Goal: Transaction & Acquisition: Purchase product/service

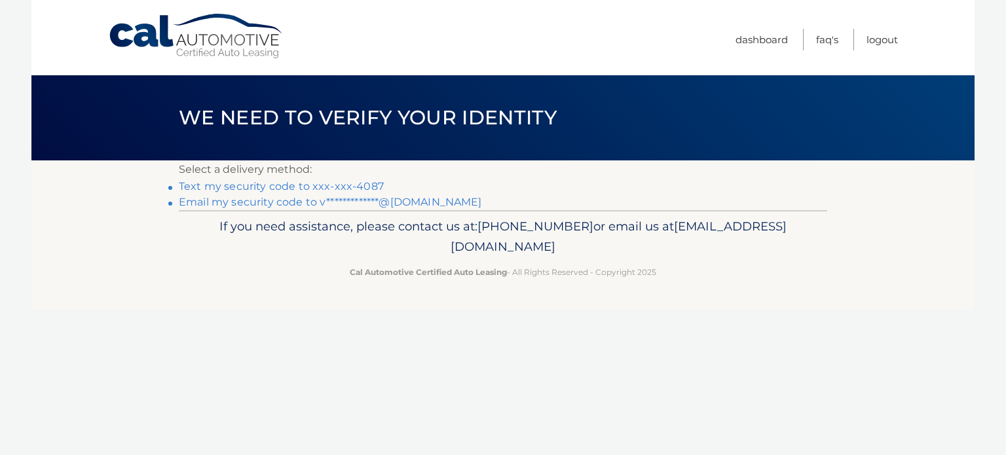
click at [273, 185] on link "Text my security code to xxx-xxx-4087" at bounding box center [281, 186] width 205 height 12
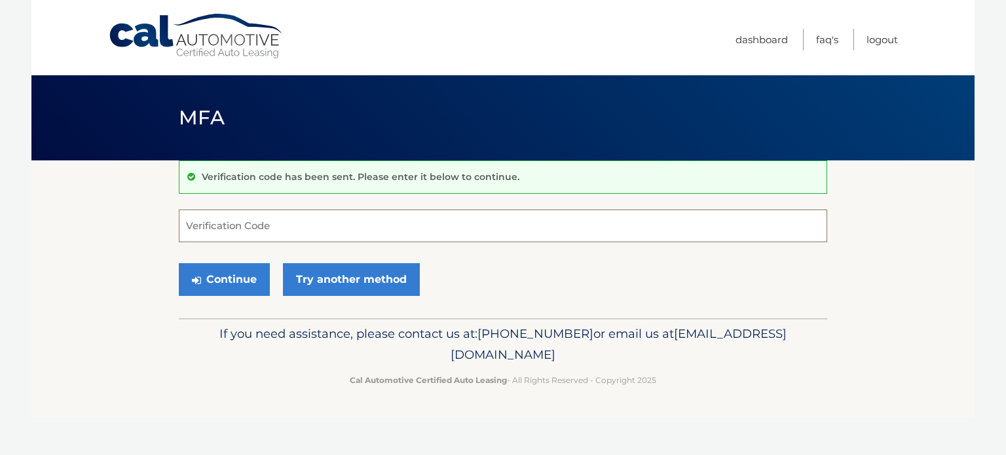
click at [286, 225] on input "Verification Code" at bounding box center [503, 226] width 649 height 33
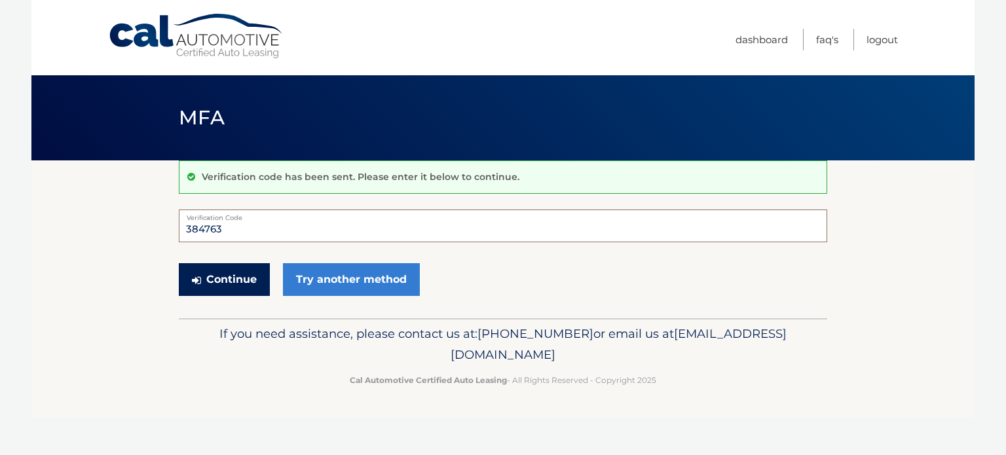
type input "384763"
click at [246, 282] on button "Continue" at bounding box center [224, 279] width 91 height 33
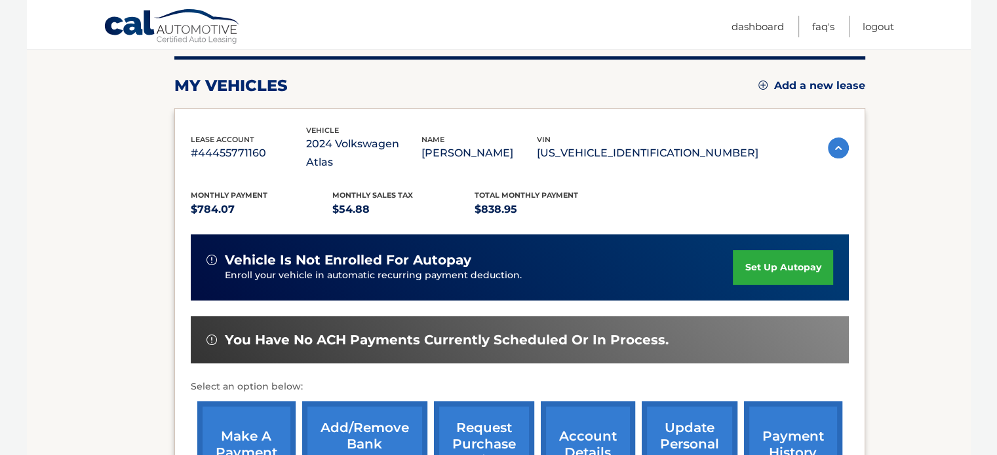
scroll to position [197, 0]
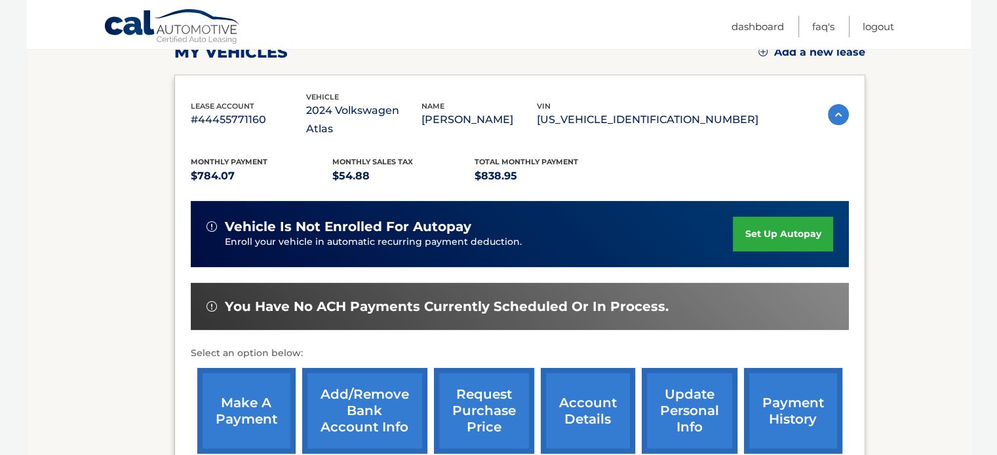
click at [247, 385] on link "make a payment" at bounding box center [246, 411] width 98 height 86
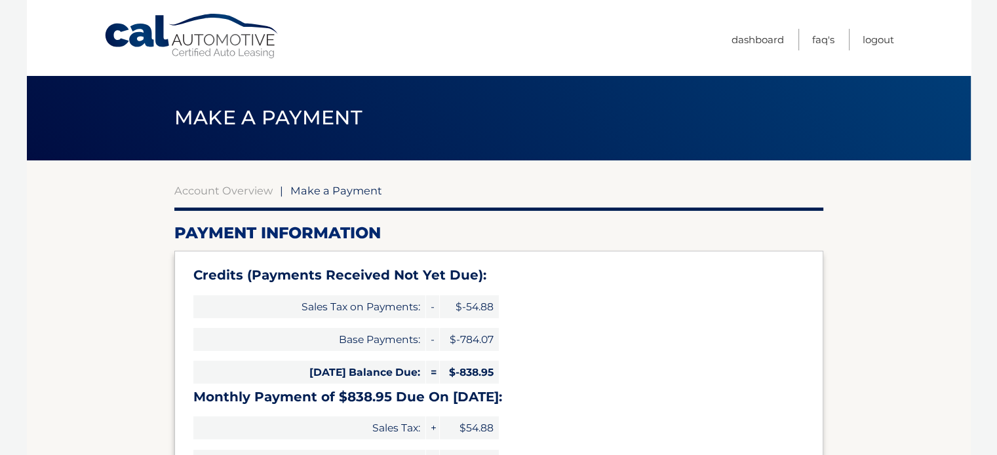
type input "0"
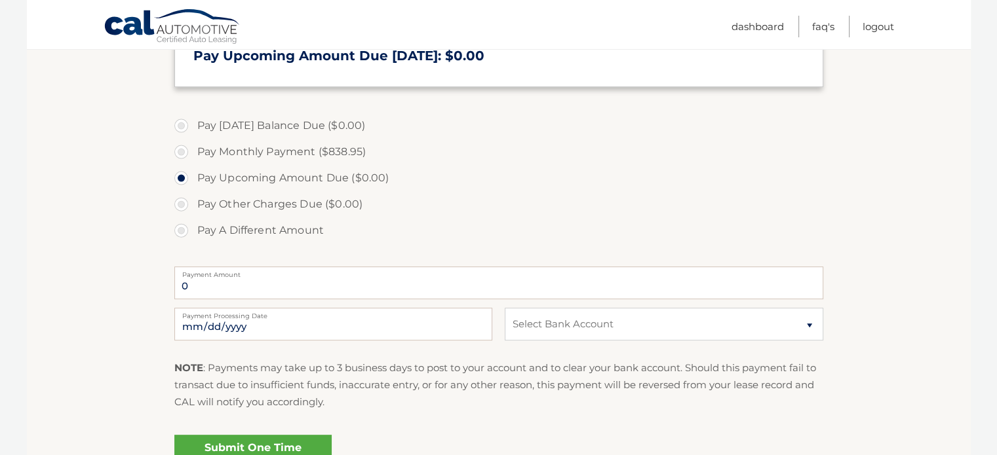
scroll to position [459, 0]
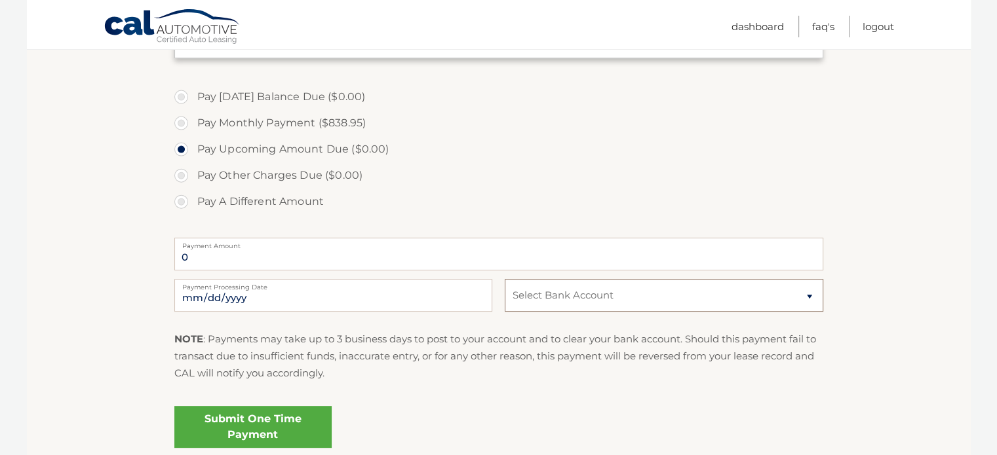
click at [807, 295] on select "Select Bank Account Checking JPMORGAN CHASE BANK, NA *****8953 Checking JPMORGA…" at bounding box center [664, 295] width 318 height 33
select select "MzE0MzZmMWYtZmJmZS00YTMxLTk3NmMtNGY0YmY3NjVkYTc1"
click at [505, 279] on select "Select Bank Account Checking JPMORGAN CHASE BANK, NA *****8953 Checking JPMORGA…" at bounding box center [664, 295] width 318 height 33
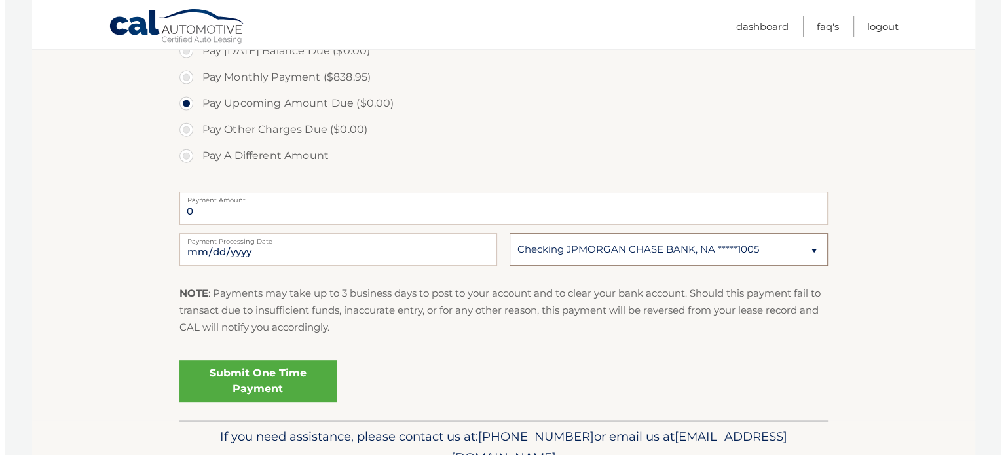
scroll to position [569, 0]
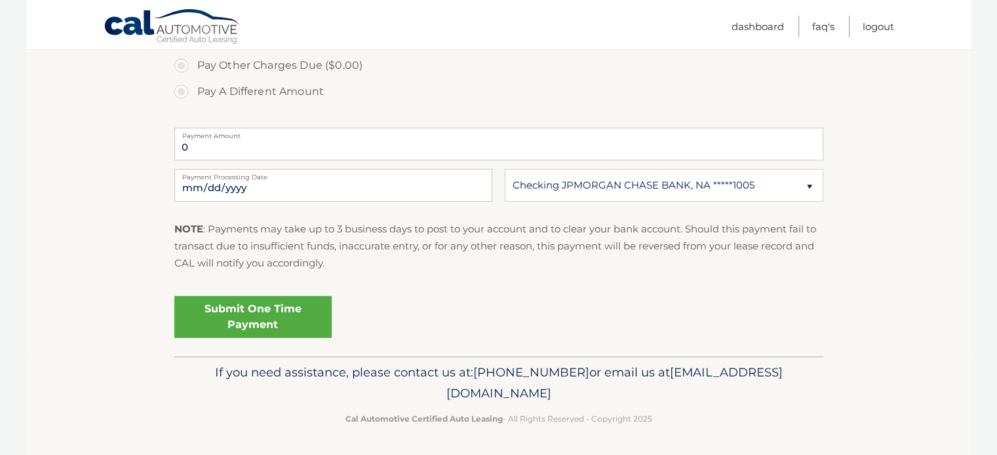
click at [254, 318] on link "Submit One Time Payment" at bounding box center [252, 317] width 157 height 42
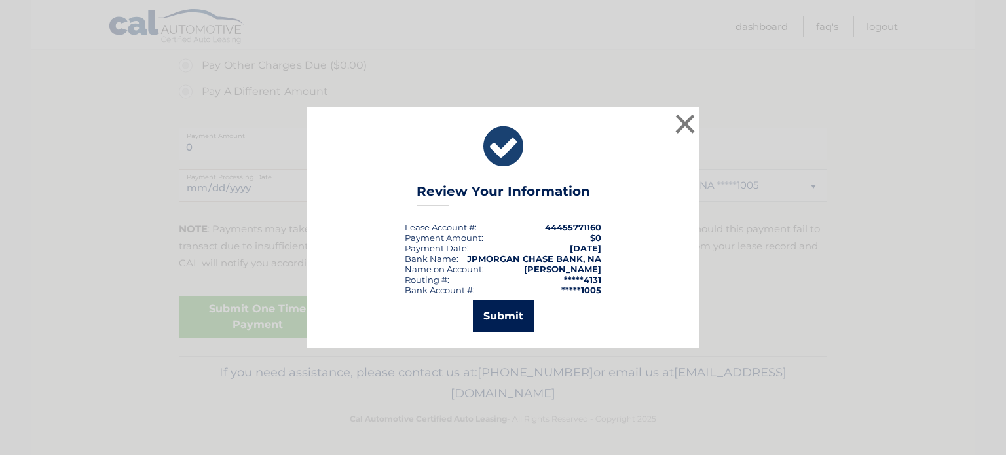
click at [506, 314] on button "Submit" at bounding box center [503, 316] width 61 height 31
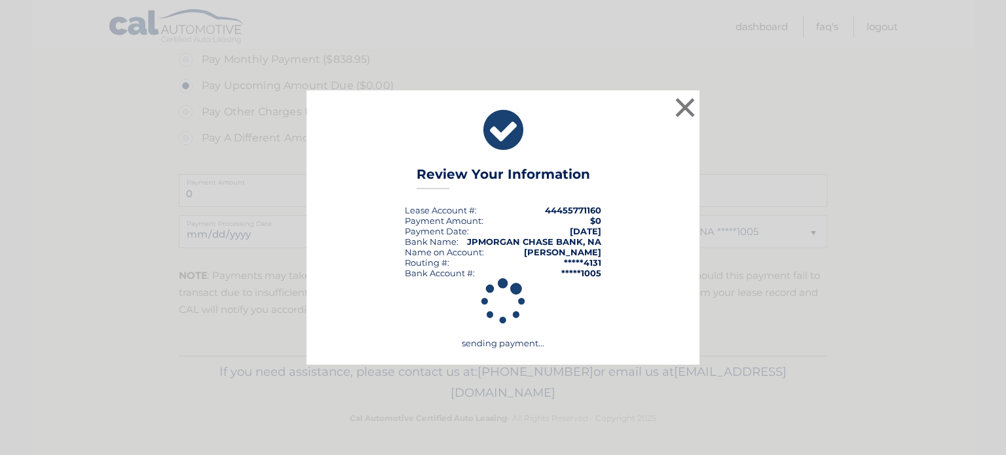
scroll to position [522, 0]
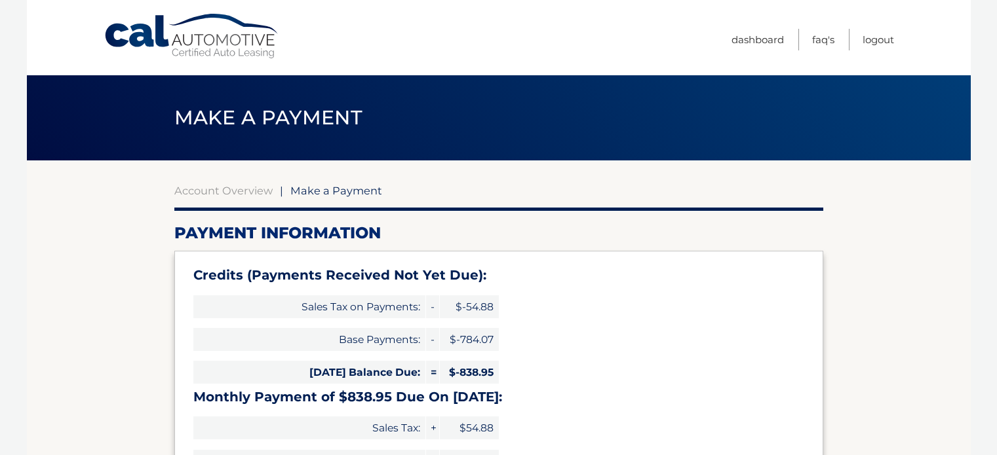
scroll to position [522, 0]
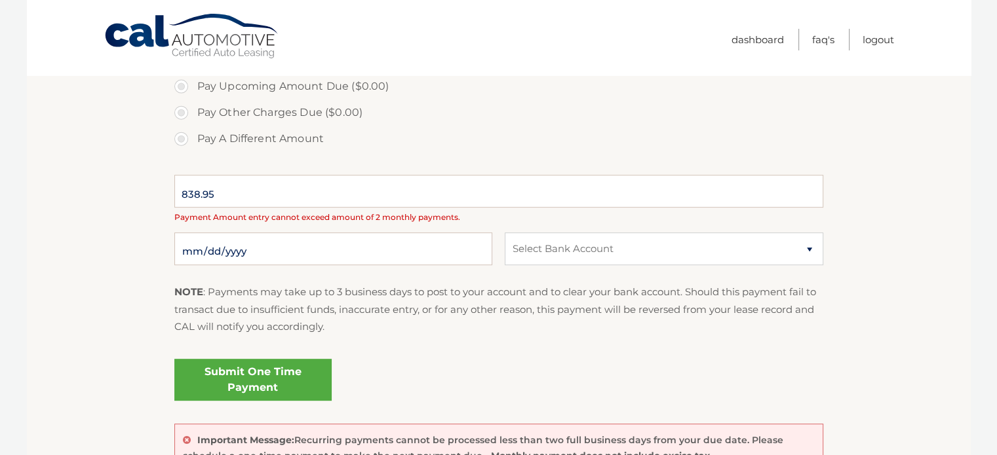
type input "0"
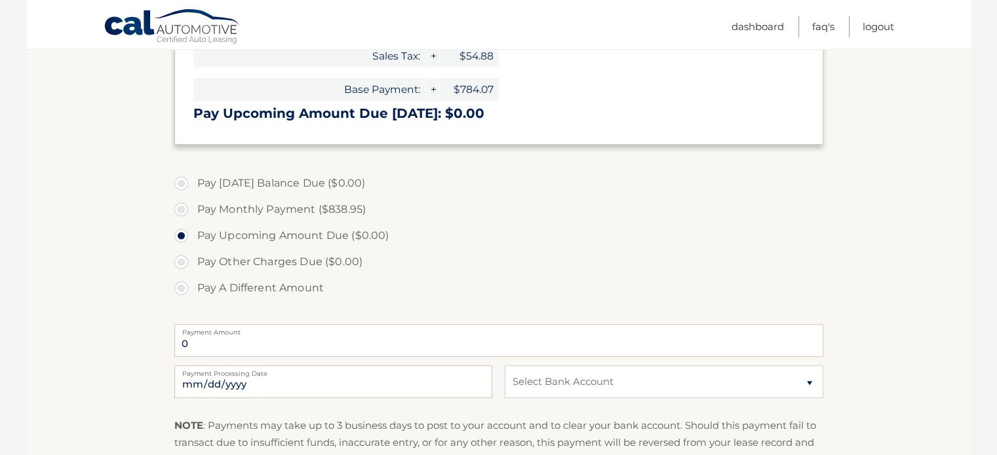
scroll to position [372, 0]
click at [178, 208] on label "Pay Monthly Payment ($838.95)" at bounding box center [498, 210] width 649 height 26
click at [180, 208] on input "Pay Monthly Payment ($838.95)" at bounding box center [186, 207] width 13 height 21
radio input "true"
type input "838.95"
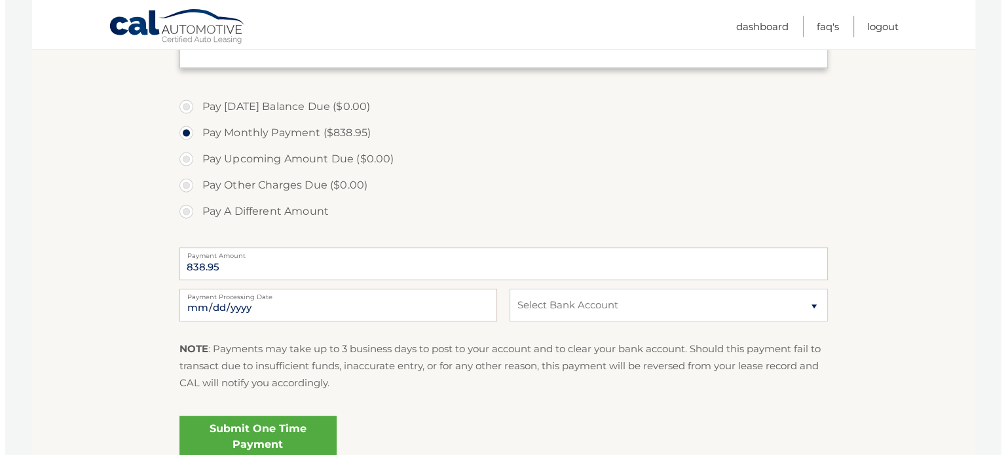
scroll to position [503, 0]
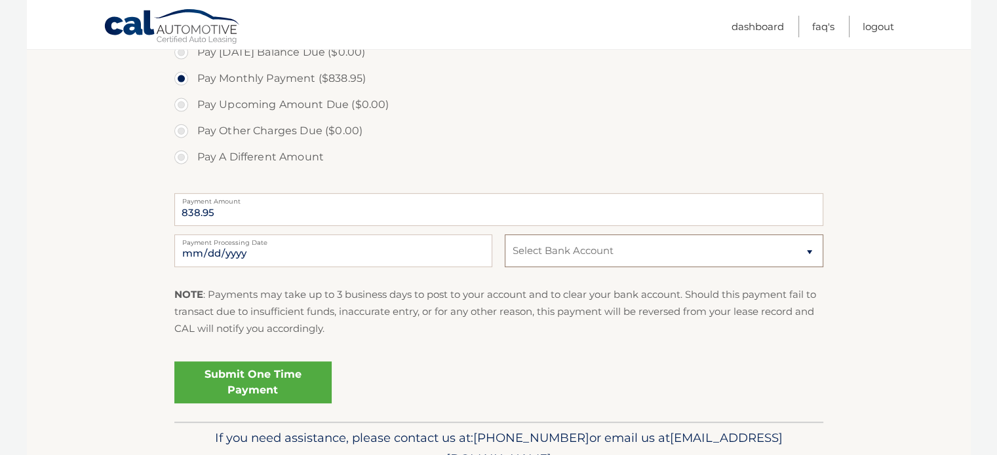
click at [640, 257] on select "Select Bank Account Checking JPMORGAN CHASE BANK, NA *****8953 Checking JPMORGA…" at bounding box center [664, 251] width 318 height 33
select select "MzE0MzZmMWYtZmJmZS00YTMxLTk3NmMtNGY0YmY3NjVkYTc1"
click at [505, 235] on select "Select Bank Account Checking JPMORGAN CHASE BANK, NA *****8953 Checking JPMORGA…" at bounding box center [664, 251] width 318 height 33
click at [246, 384] on link "Submit One Time Payment" at bounding box center [252, 383] width 157 height 42
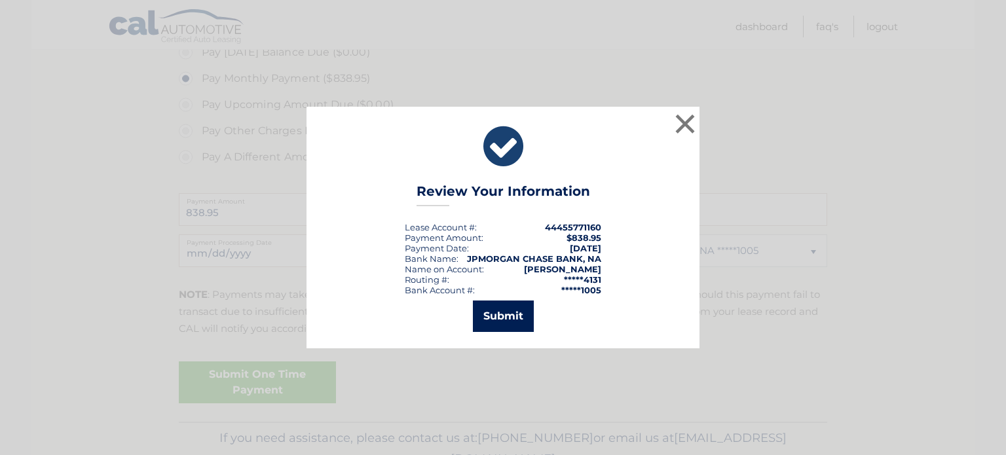
click at [506, 316] on button "Submit" at bounding box center [503, 316] width 61 height 31
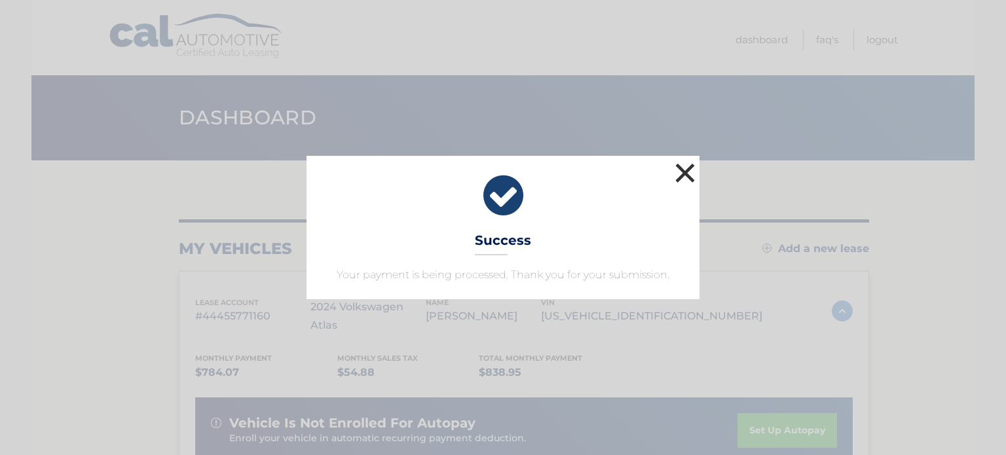
click at [692, 174] on button "×" at bounding box center [685, 173] width 26 height 26
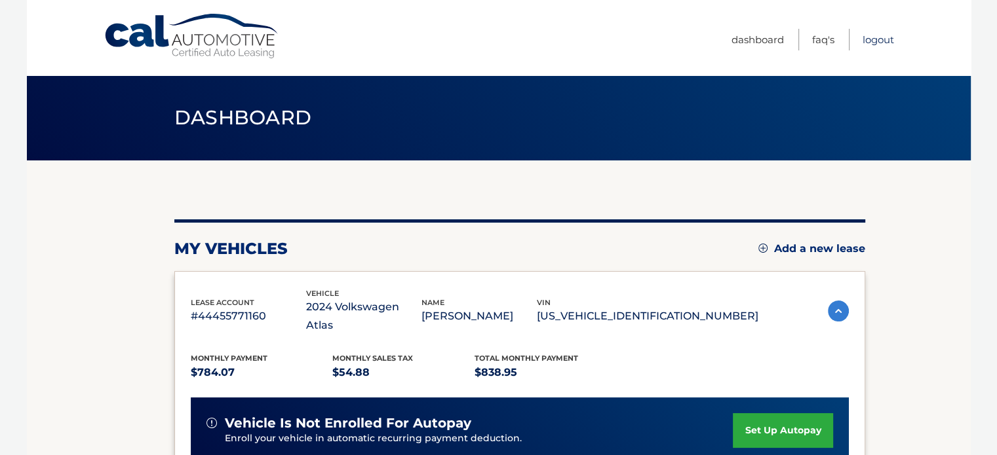
click at [876, 39] on link "Logout" at bounding box center [877, 40] width 31 height 22
